Goal: Task Accomplishment & Management: Complete application form

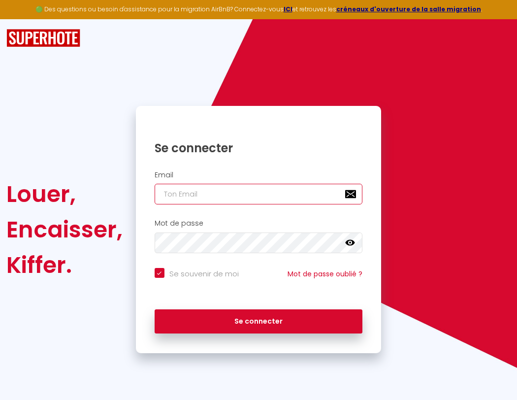
type input "s"
checkbox input "true"
type input "su"
checkbox input "true"
type input "sup"
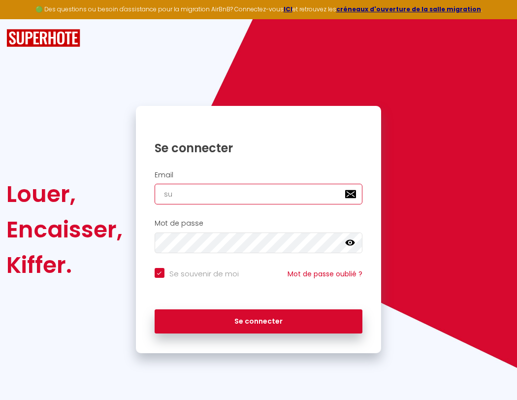
checkbox input "true"
type input "supe"
checkbox input "true"
type input "super"
checkbox input "true"
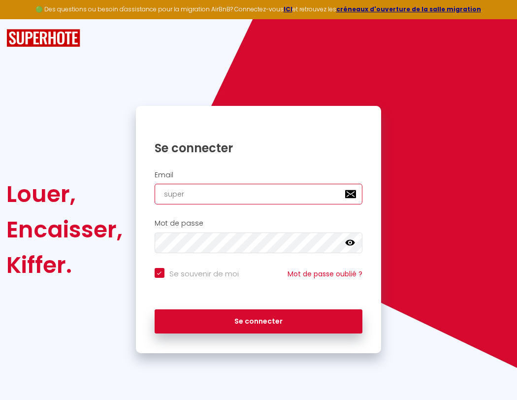
type input "superb"
checkbox input "true"
type input "superbo"
checkbox input "true"
type input "s"
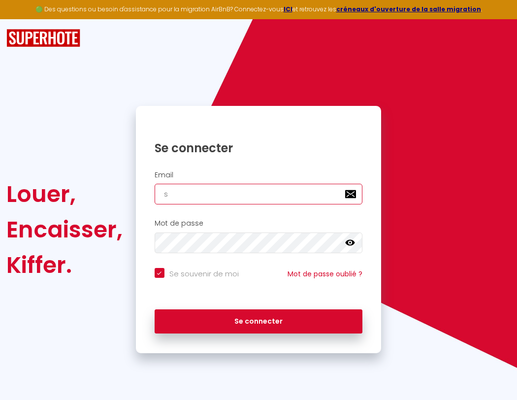
checkbox input "true"
type input "su"
checkbox input "true"
type input "sup"
checkbox input "true"
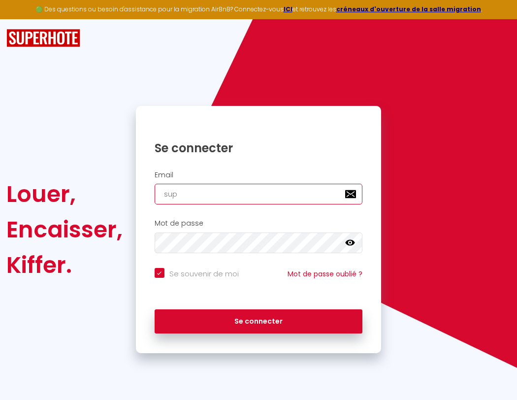
type input "supe"
checkbox input "true"
type input "super"
checkbox input "true"
type input "superb"
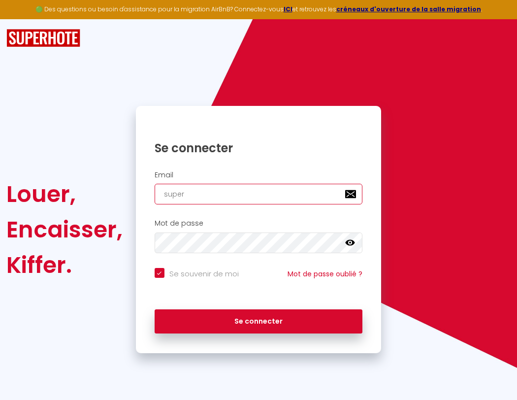
checkbox input "true"
type input "superbo"
checkbox input "true"
type input "superbor"
checkbox input "true"
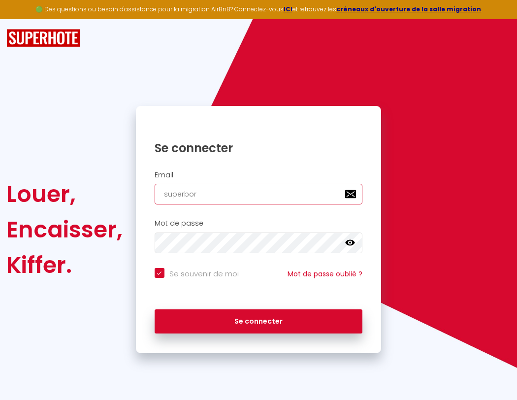
type input "s"
checkbox input "true"
type input "su"
checkbox input "true"
type input "sup"
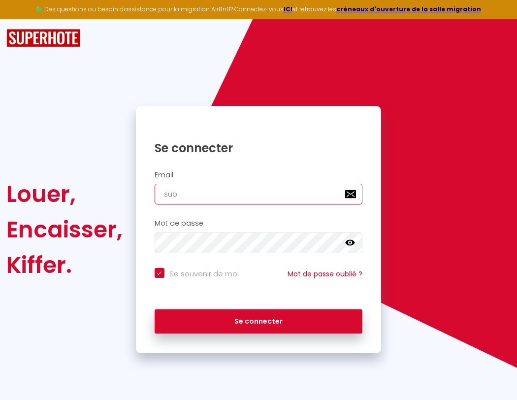
checkbox input "true"
type input "supe"
checkbox input "true"
type input "super"
checkbox input "true"
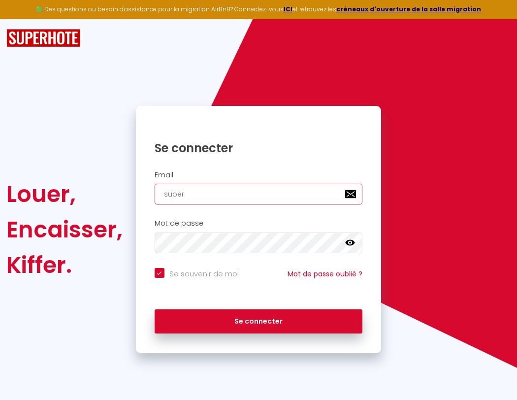
type input "superb"
checkbox input "true"
